Goal: Information Seeking & Learning: Understand process/instructions

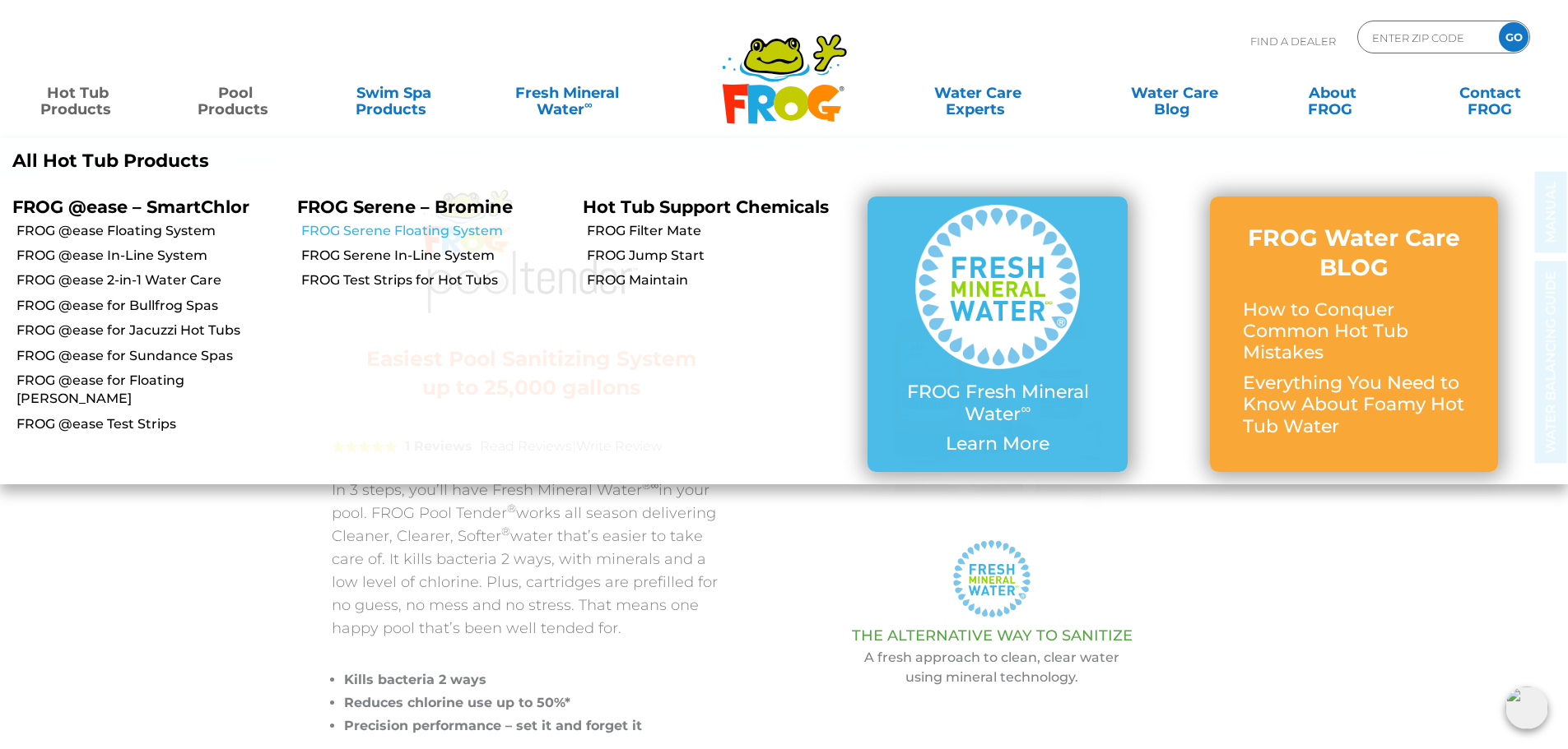
click at [430, 233] on link "FROG Serene Floating System" at bounding box center [435, 231] width 268 height 19
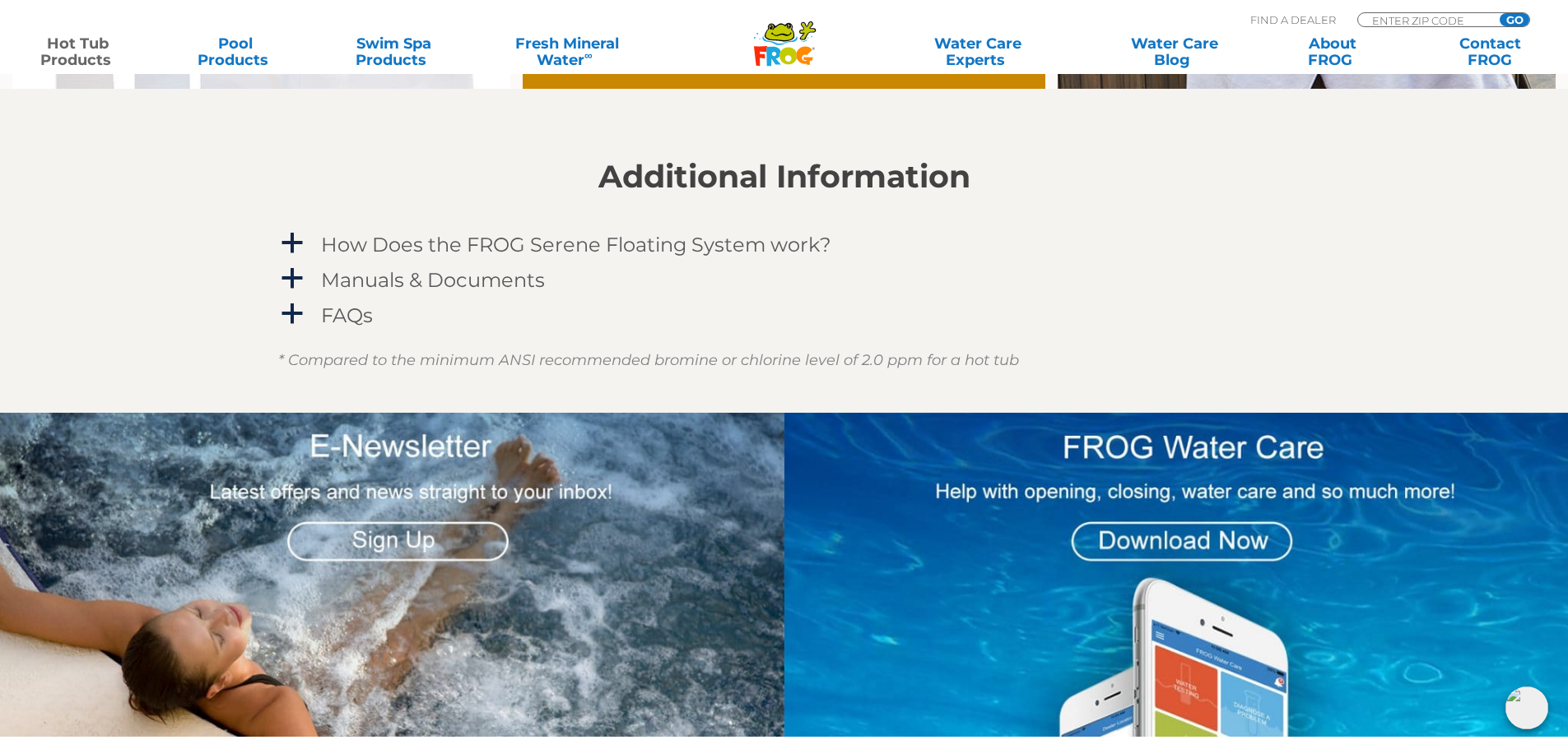
scroll to position [1480, 0]
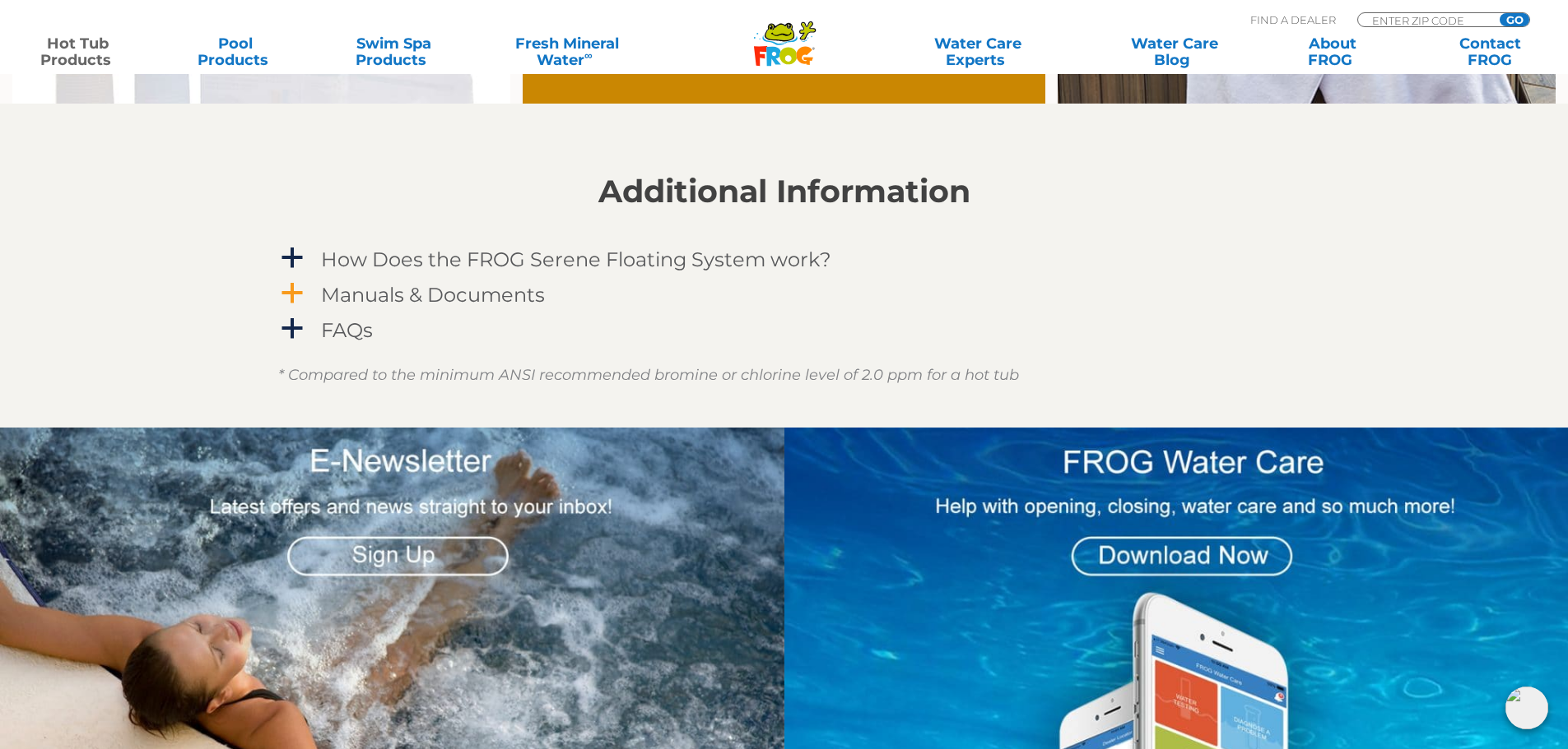
click at [288, 286] on span "a" at bounding box center [291, 293] width 24 height 24
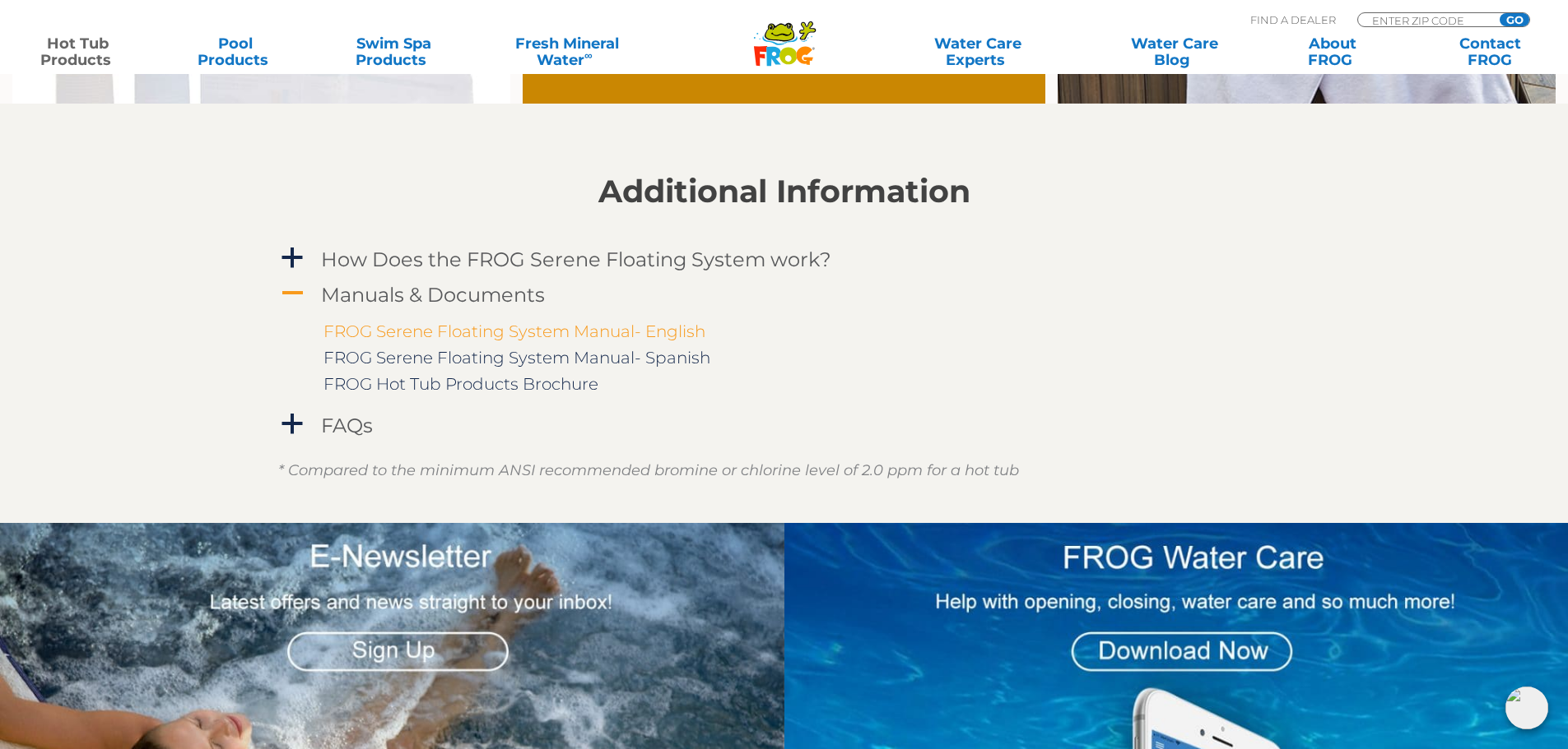
click at [506, 340] on link "FROG Serene Floating System Manual- English" at bounding box center [515, 331] width 381 height 20
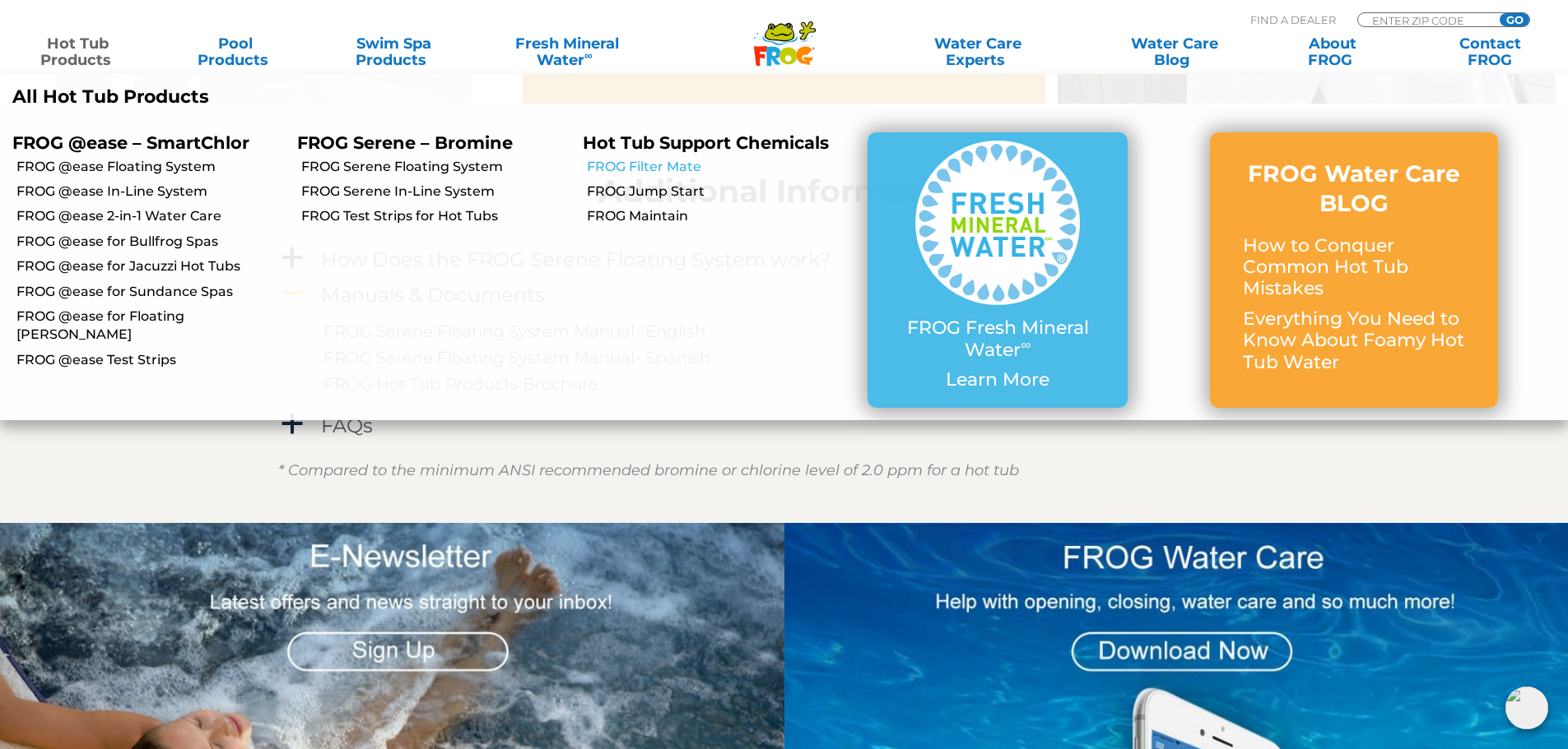
click at [627, 165] on link "FROG Filter Mate" at bounding box center [721, 167] width 268 height 19
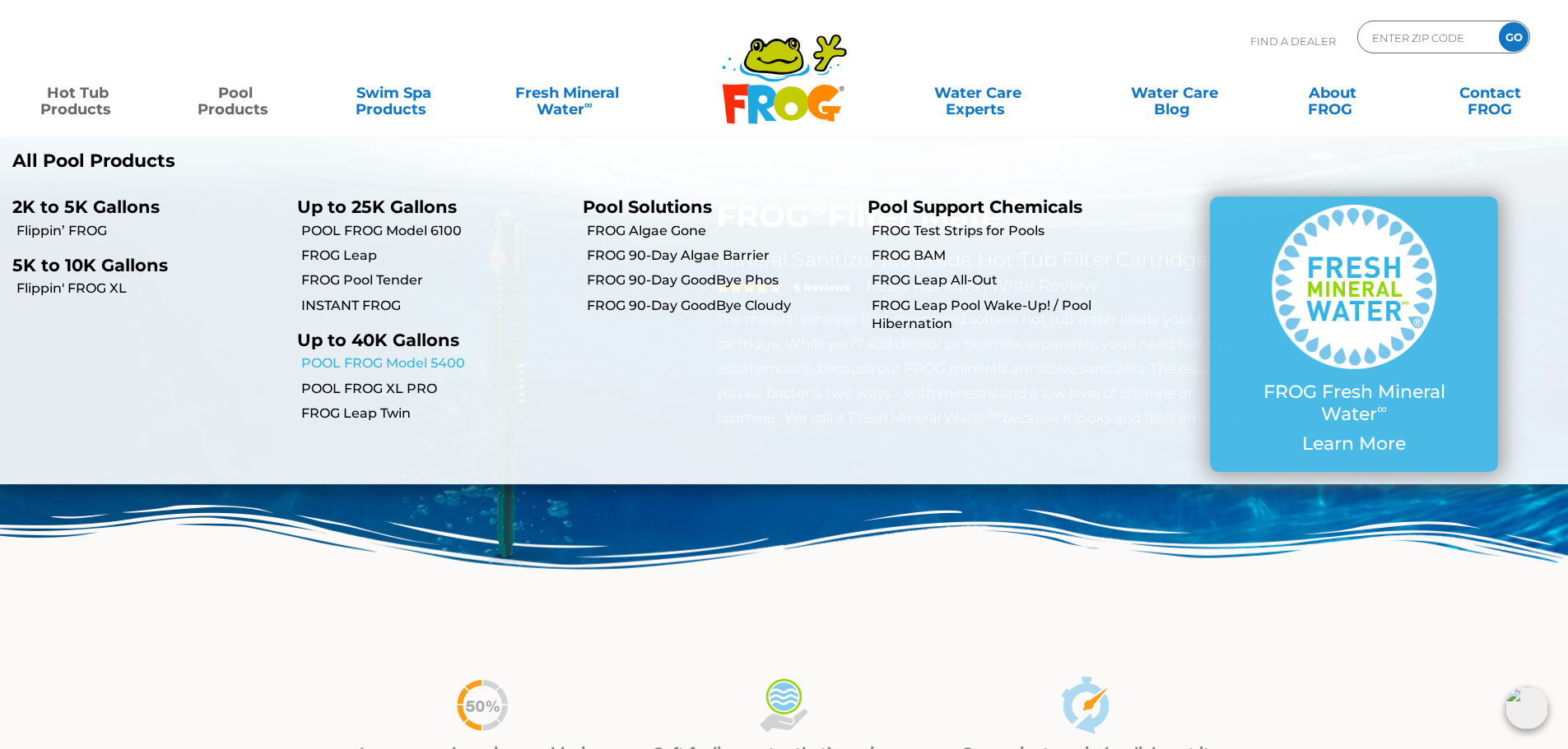
click at [402, 362] on link "POOL FROG Model 5400" at bounding box center [435, 364] width 268 height 19
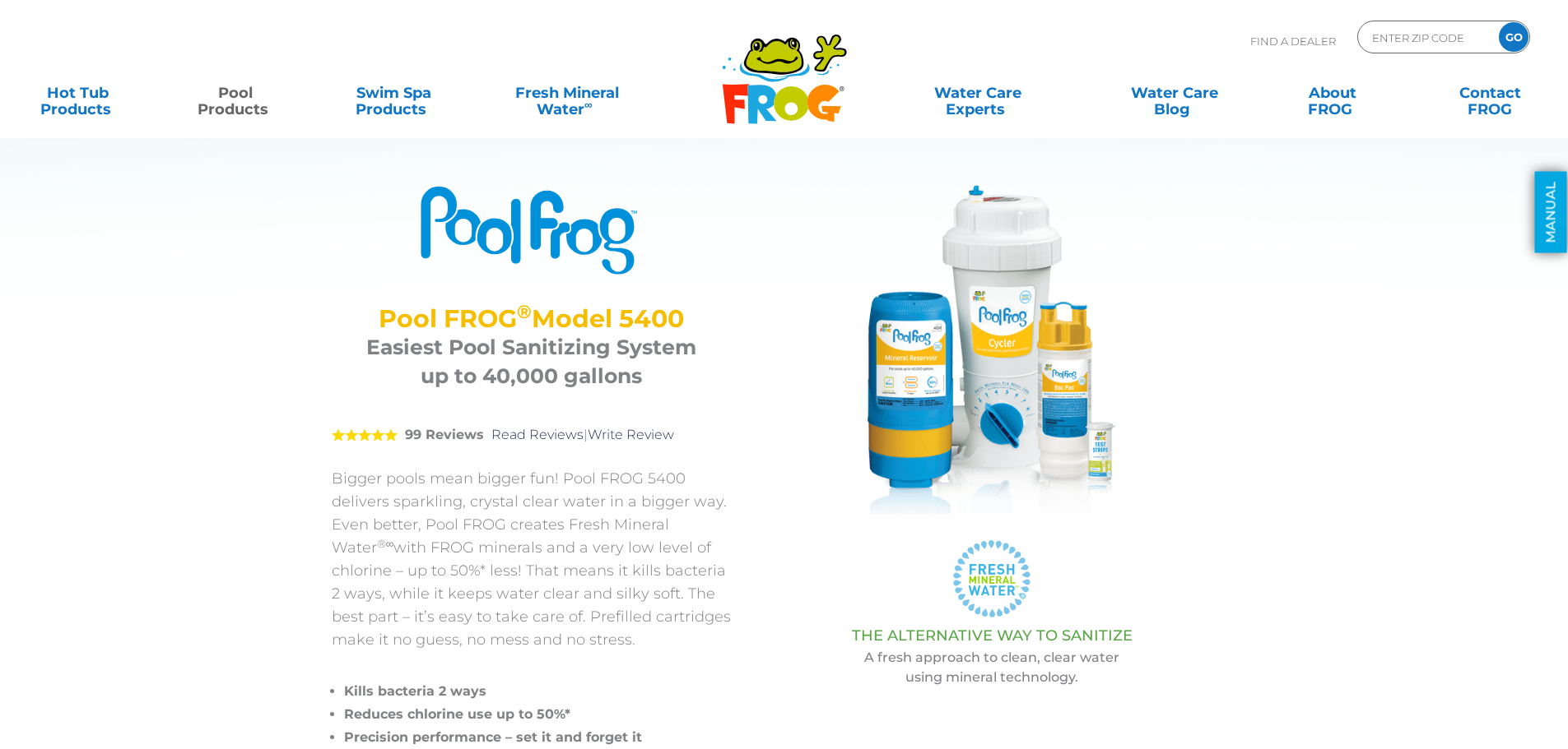
click at [1558, 237] on link "MANUAL" at bounding box center [1550, 212] width 32 height 81
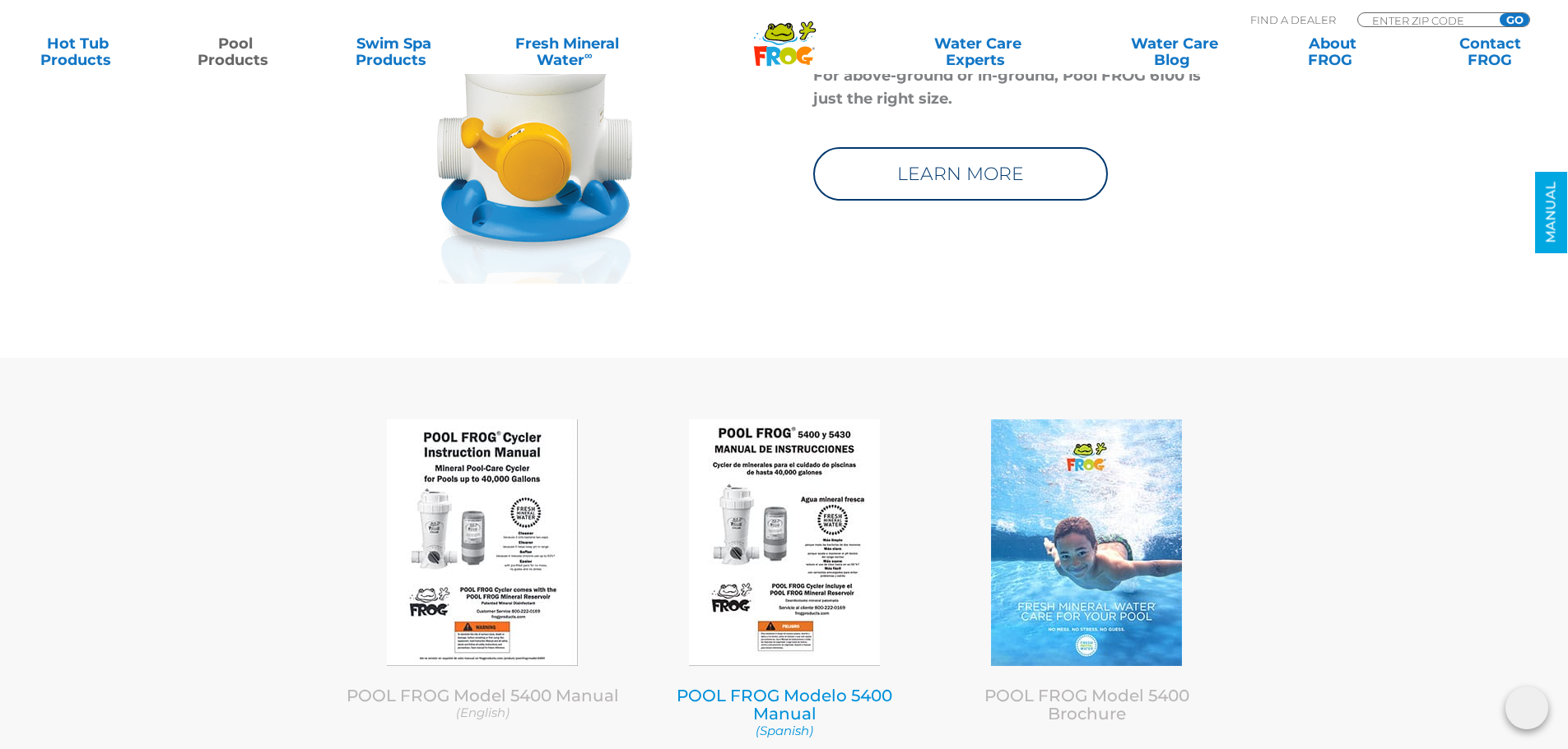
scroll to position [6620, 0]
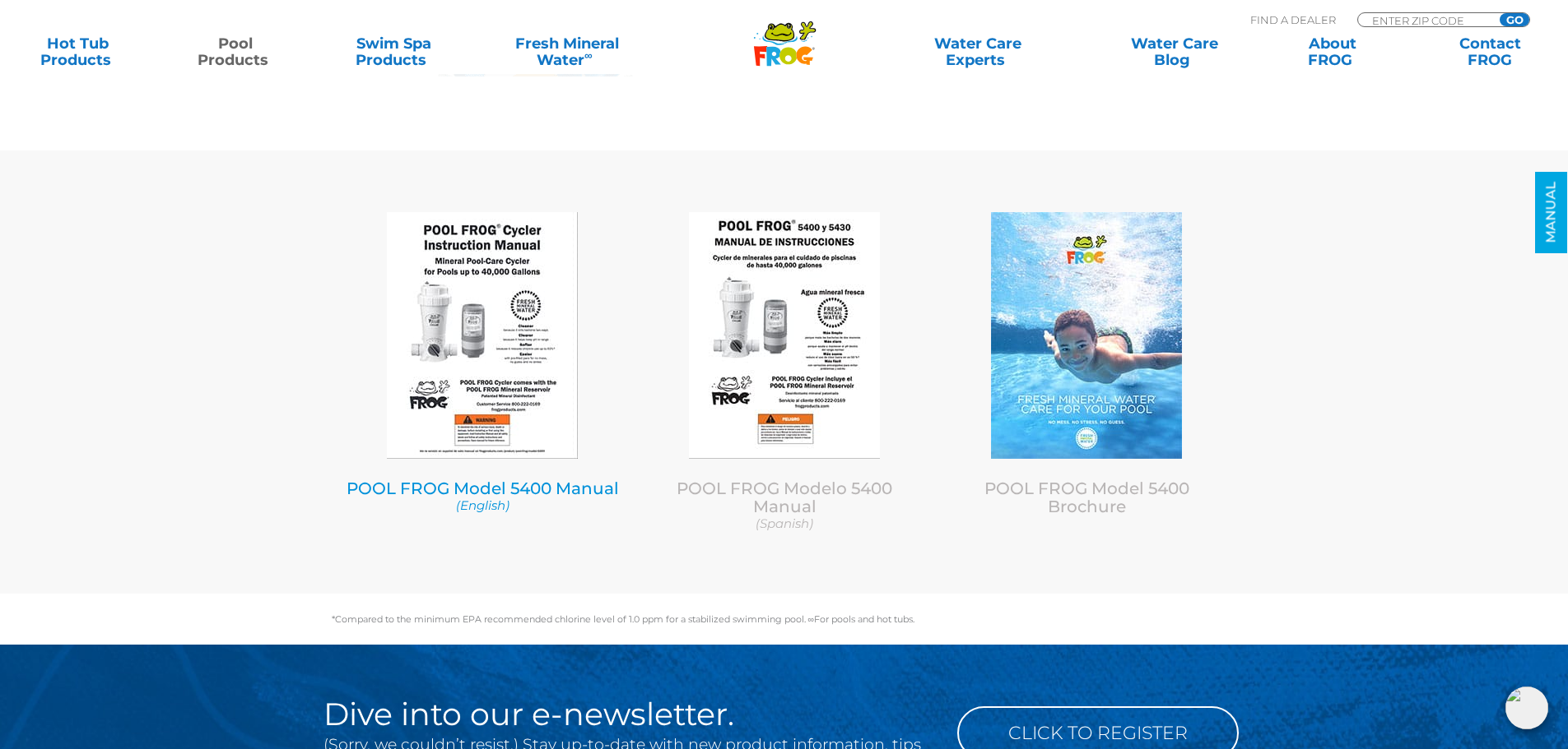
click at [520, 489] on link "POOL FROG Model 5400 Manual (English)" at bounding box center [483, 497] width 278 height 35
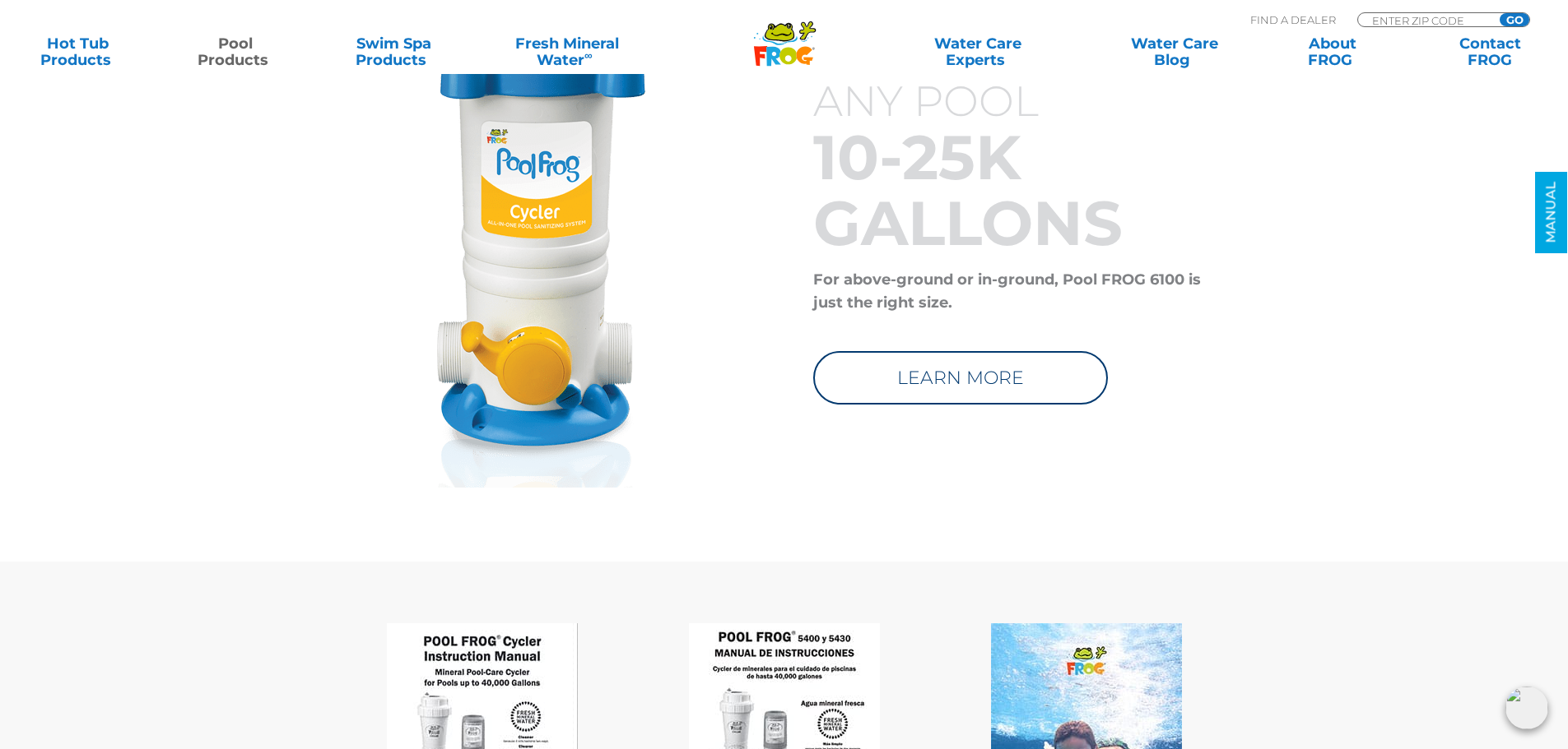
scroll to position [6126, 0]
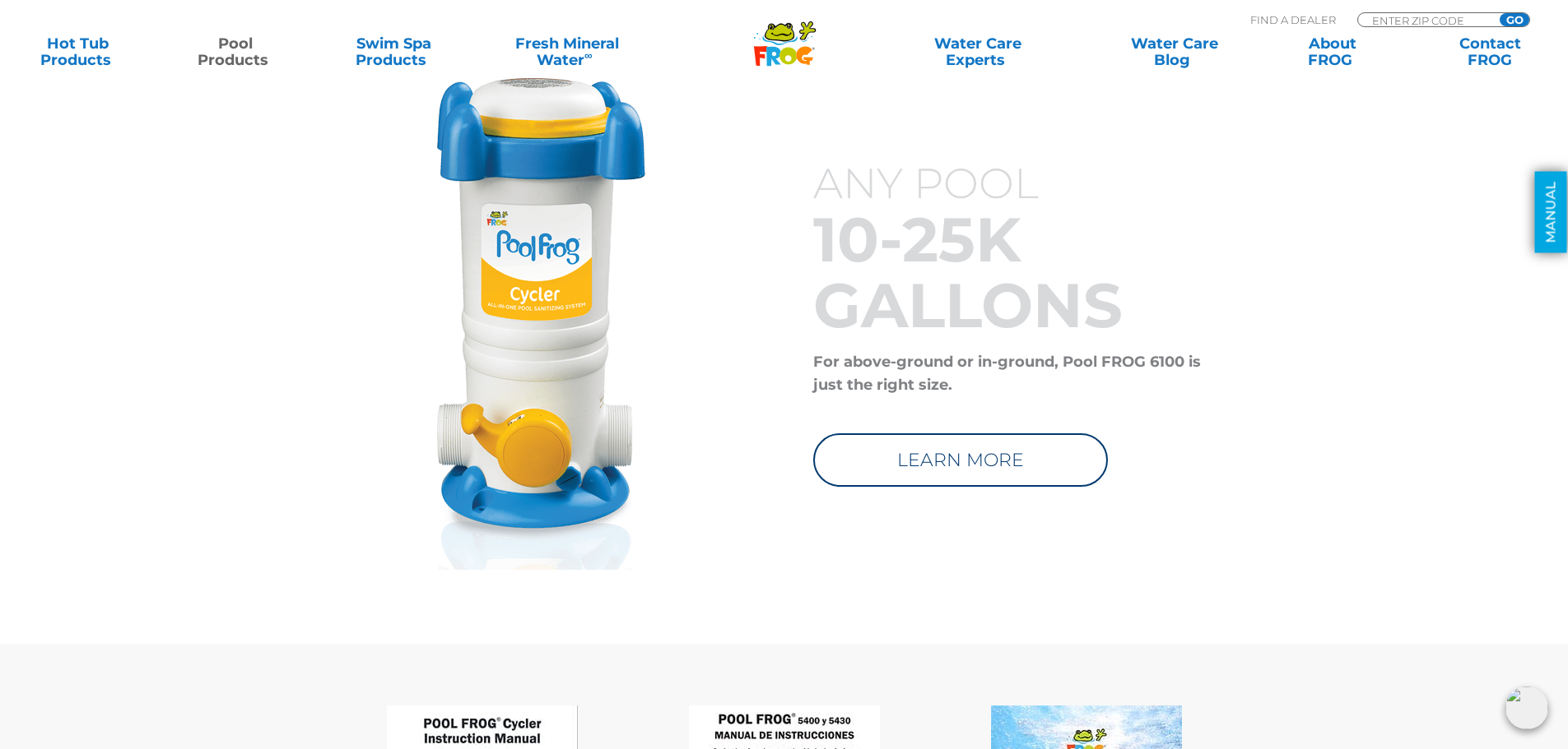
click at [1554, 199] on link "MANUAL" at bounding box center [1550, 212] width 32 height 81
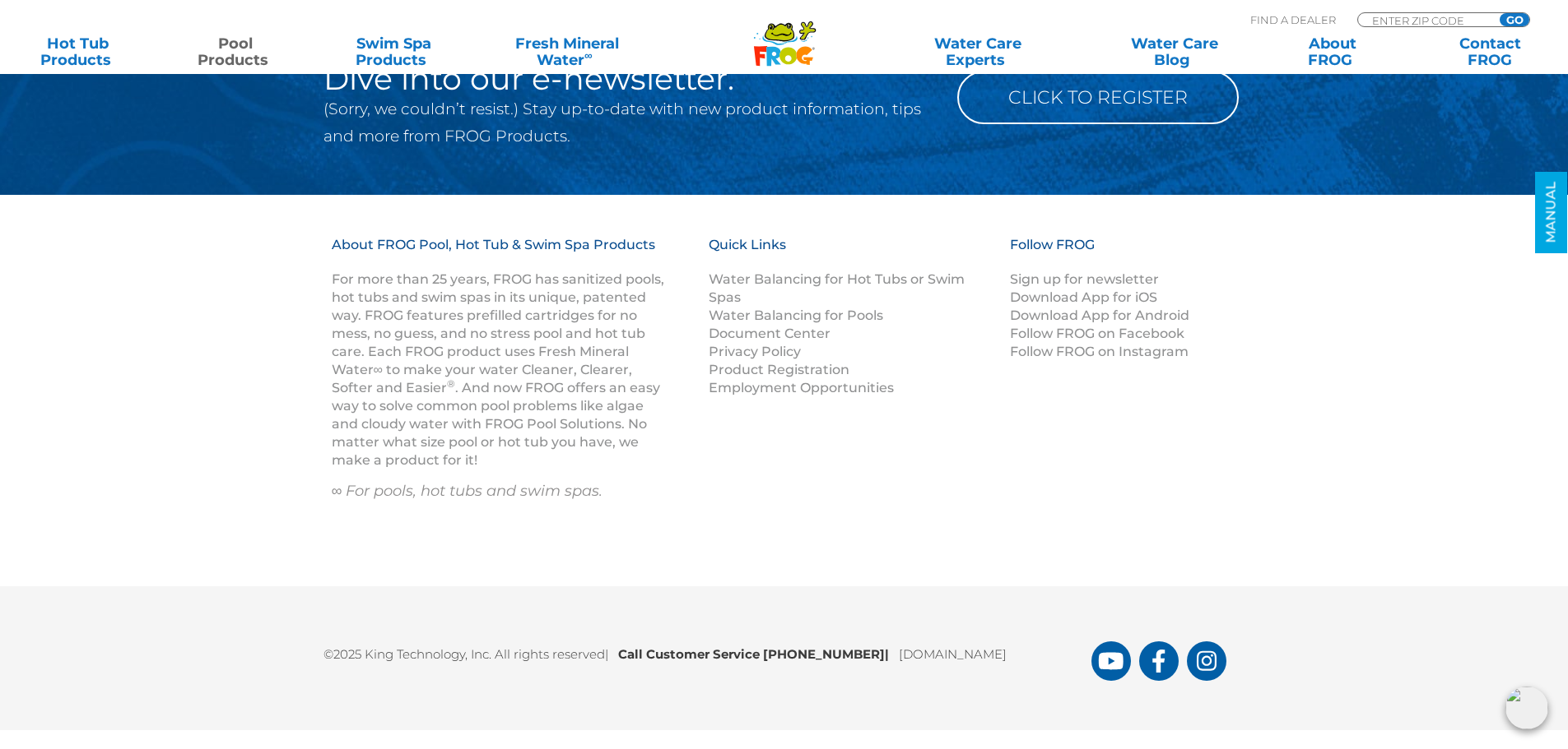
scroll to position [7262, 0]
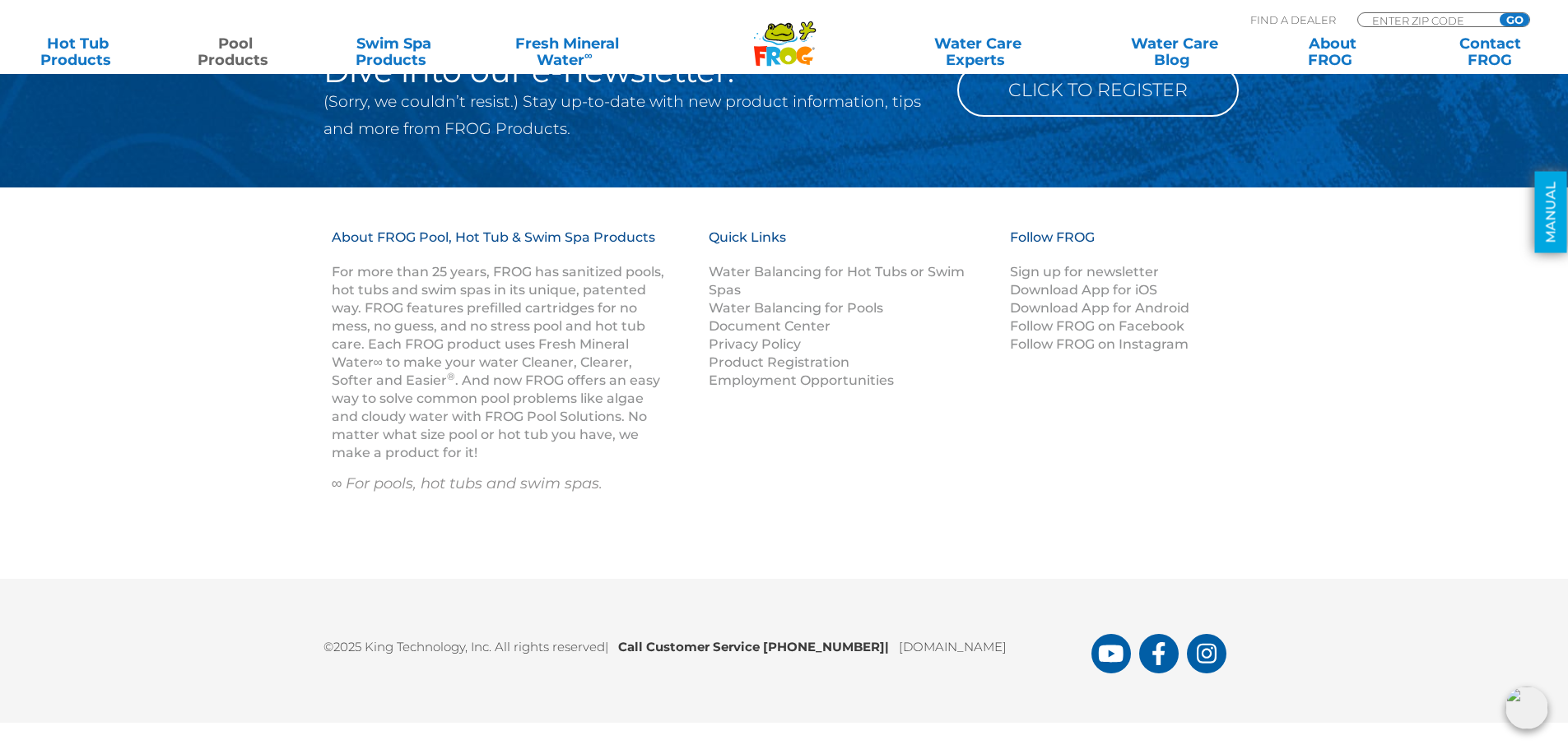
click at [1539, 213] on link "MANUAL" at bounding box center [1550, 212] width 32 height 81
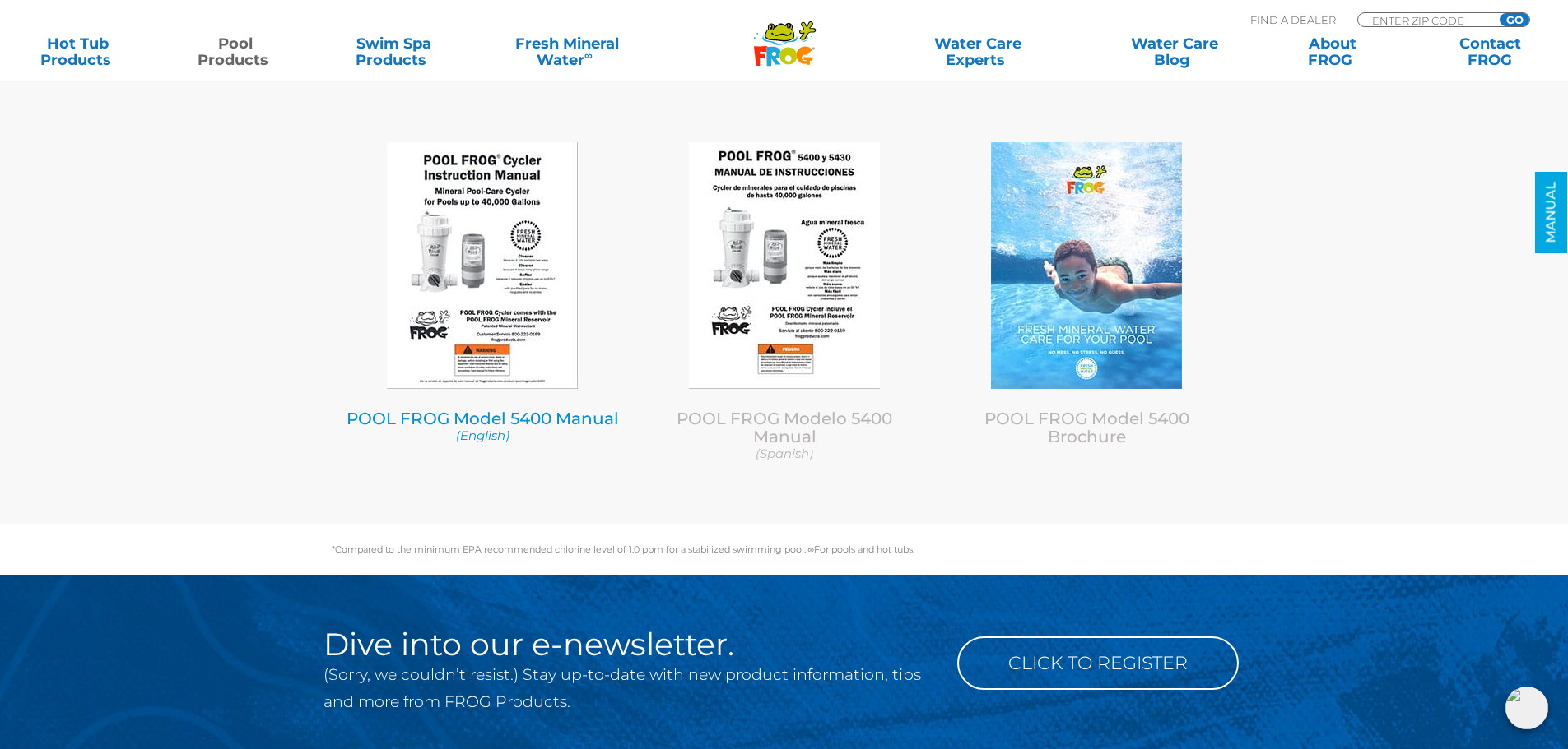
scroll to position [6683, 0]
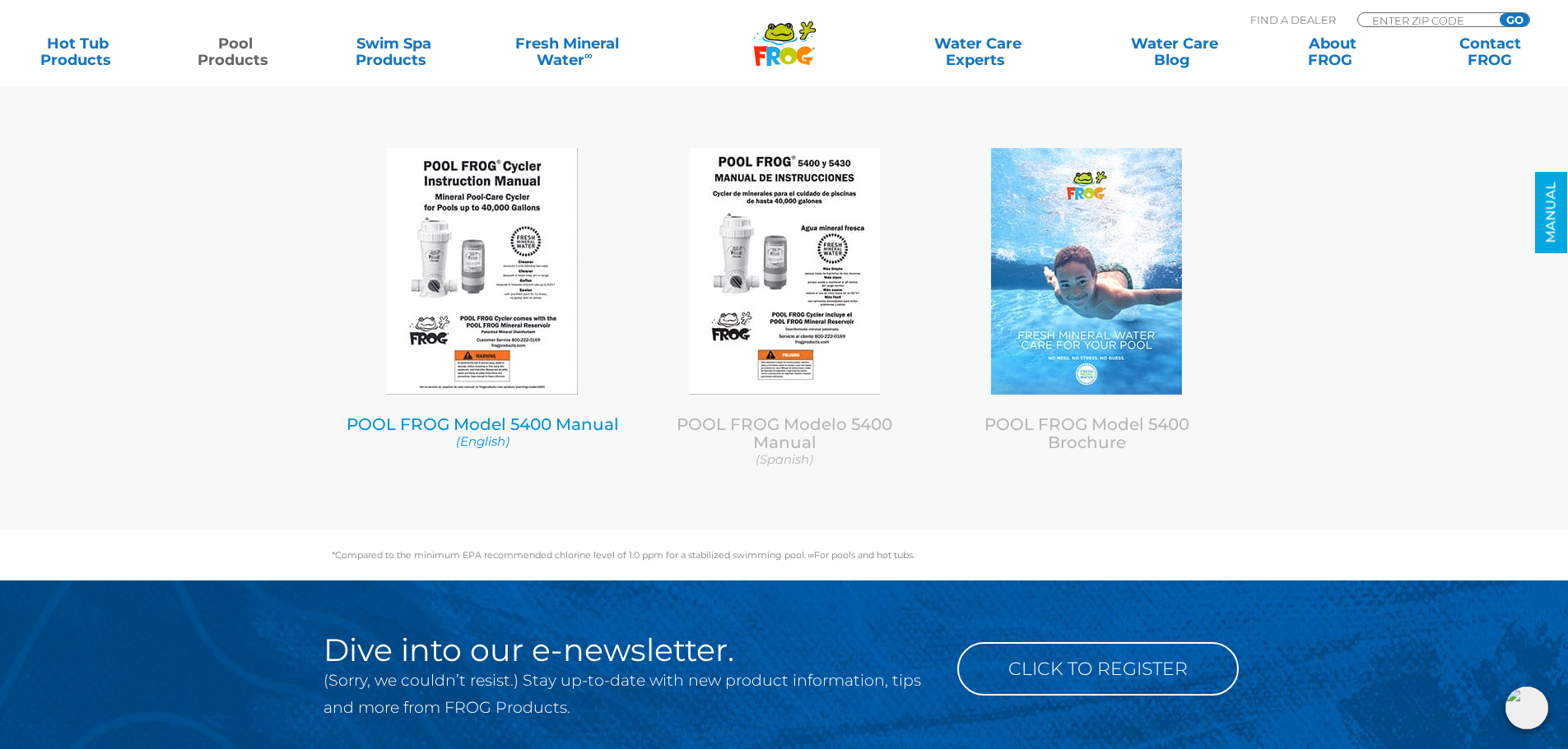
click at [556, 423] on link "POOL FROG Model 5400 Manual (English)" at bounding box center [483, 432] width 278 height 35
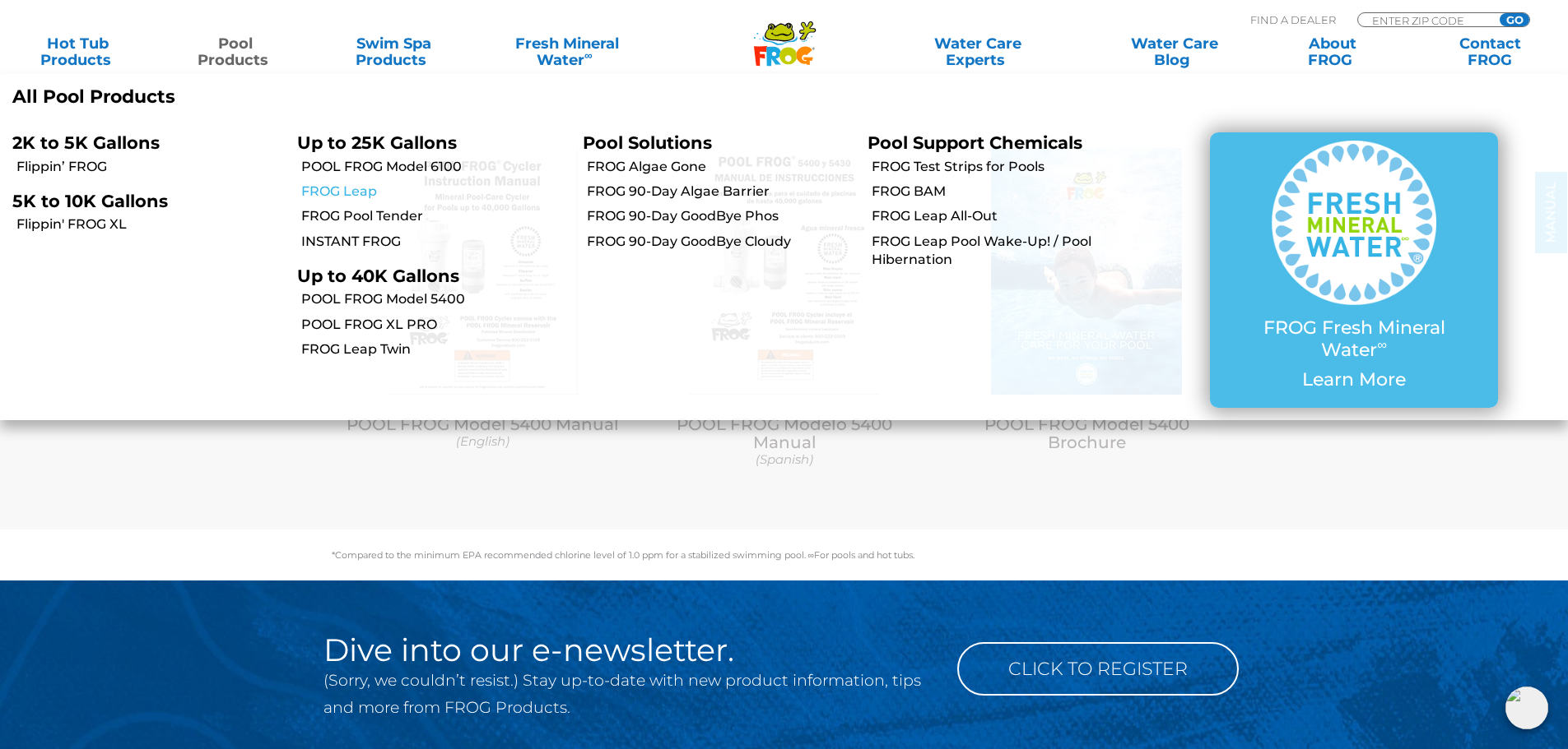
click at [365, 185] on link "FROG Leap" at bounding box center [435, 192] width 268 height 19
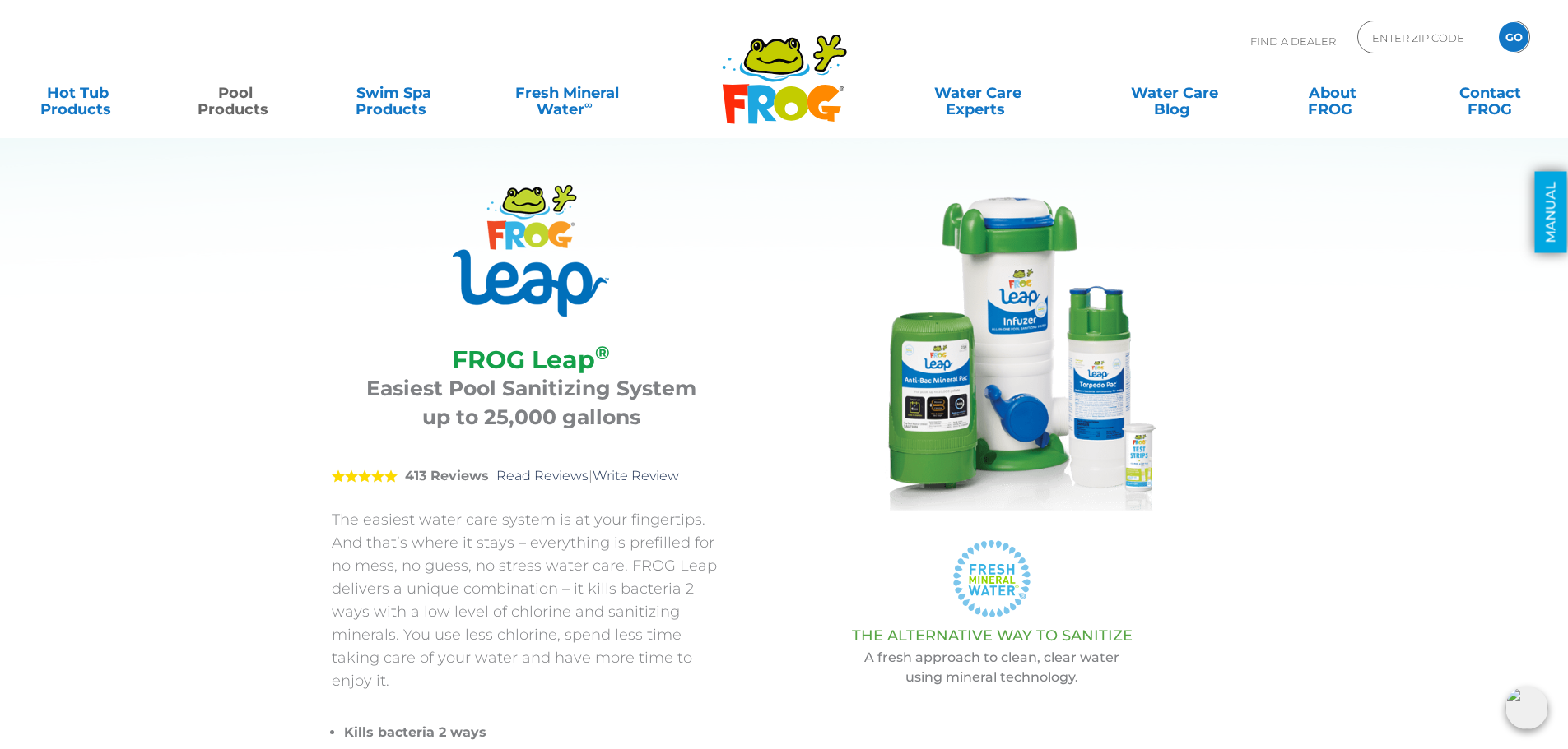
click at [1543, 199] on link "MANUAL" at bounding box center [1550, 212] width 32 height 81
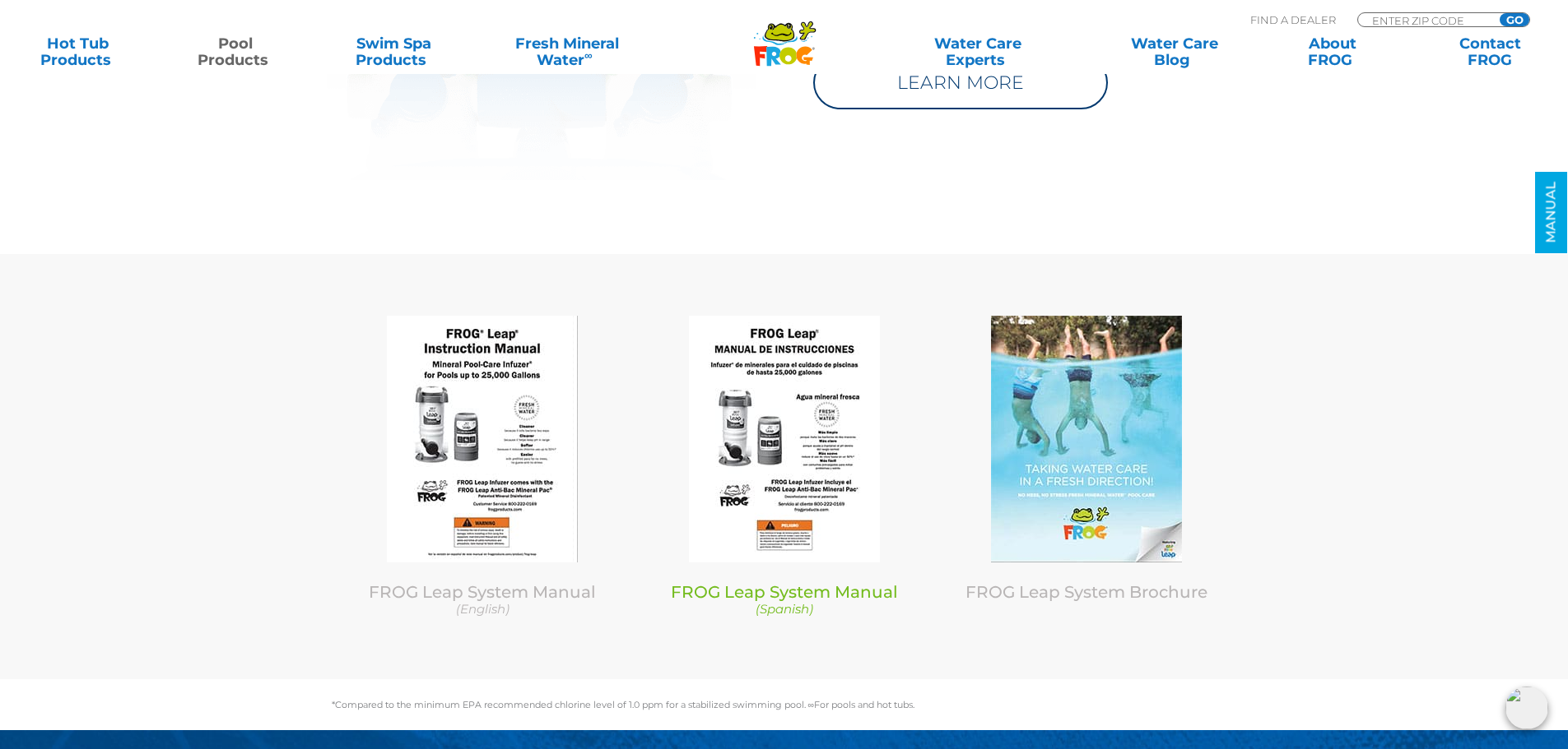
scroll to position [7910, 0]
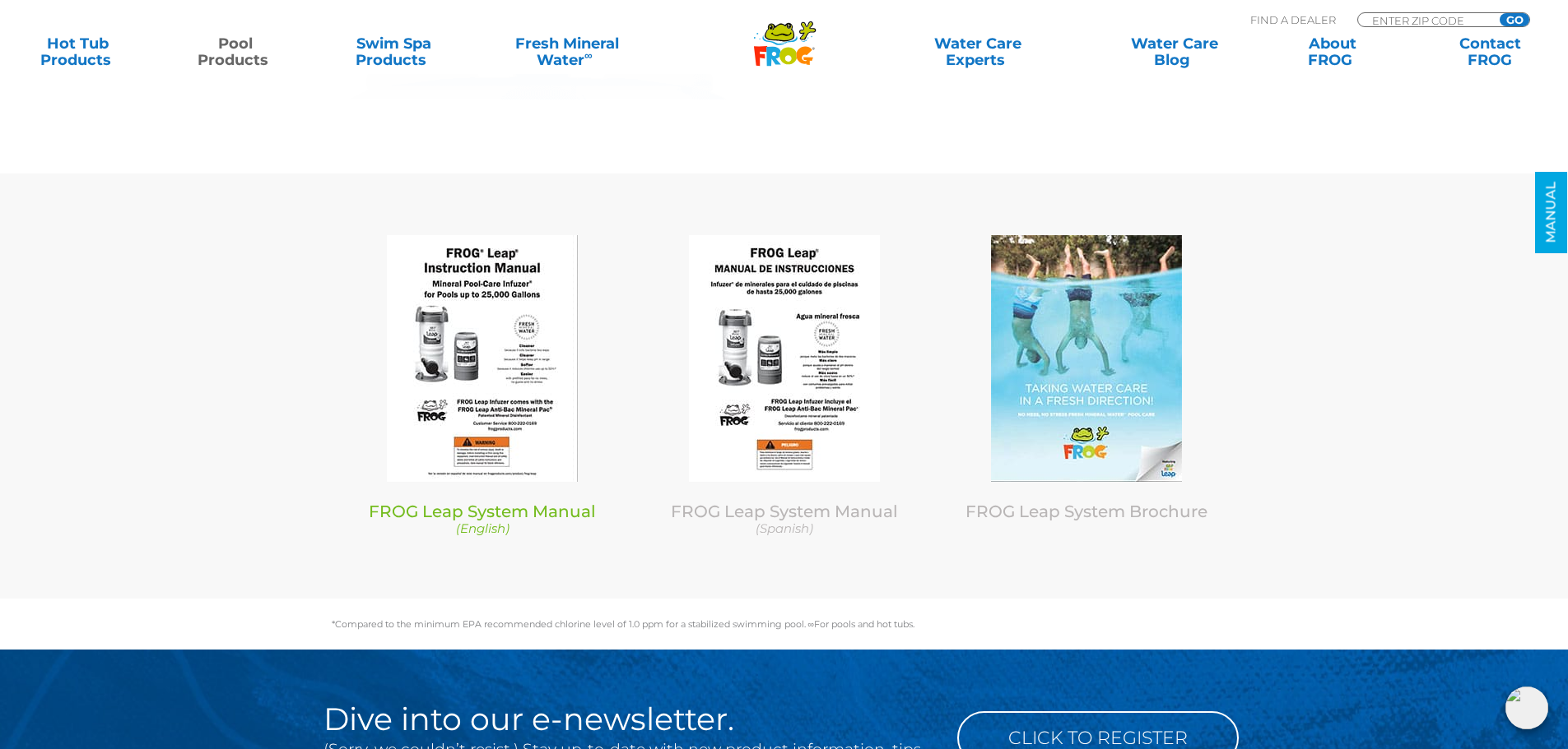
click at [573, 502] on link "FROG Leap System Manual (English)" at bounding box center [483, 519] width 278 height 35
